Goal: Check status: Check status

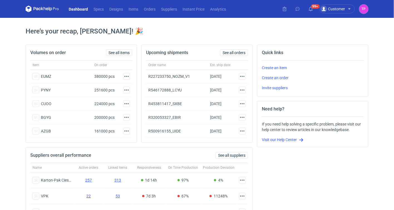
click at [87, 8] on link "Dashboard" at bounding box center [78, 9] width 25 height 7
click at [152, 9] on link "Orders" at bounding box center [149, 9] width 17 height 7
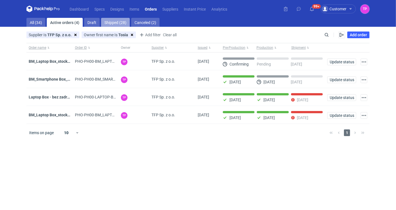
click at [118, 24] on link "Shipped (28)" at bounding box center [115, 22] width 29 height 9
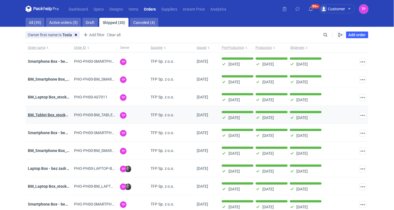
click at [60, 113] on strong "BM_Tablet Box_stock_02" at bounding box center [50, 114] width 44 height 4
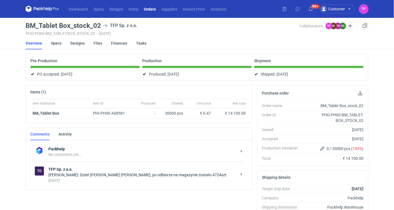
click at [146, 9] on link "Orders" at bounding box center [150, 9] width 18 height 7
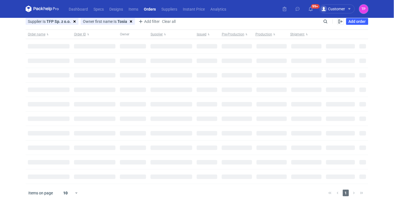
type input "TFP Sp. z o.o."
type input "Tosia"
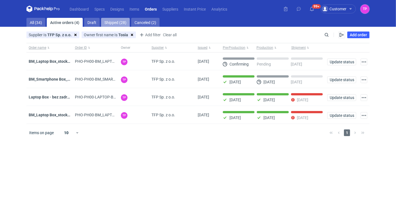
click at [113, 24] on link "Shipped (28)" at bounding box center [115, 22] width 29 height 9
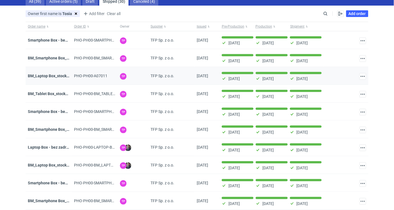
scroll to position [38, 0]
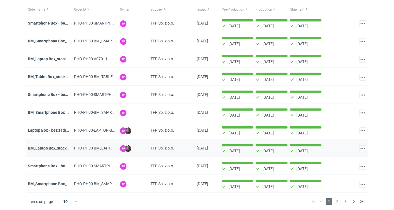
click at [55, 146] on strong "BM_Laptop Box_stock_03" at bounding box center [50, 148] width 45 height 4
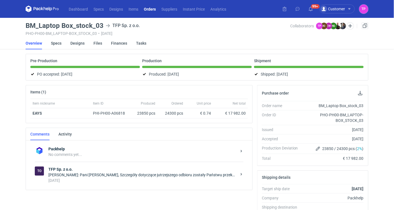
click at [148, 8] on link "Orders" at bounding box center [150, 9] width 18 height 7
